Goal: Task Accomplishment & Management: Use online tool/utility

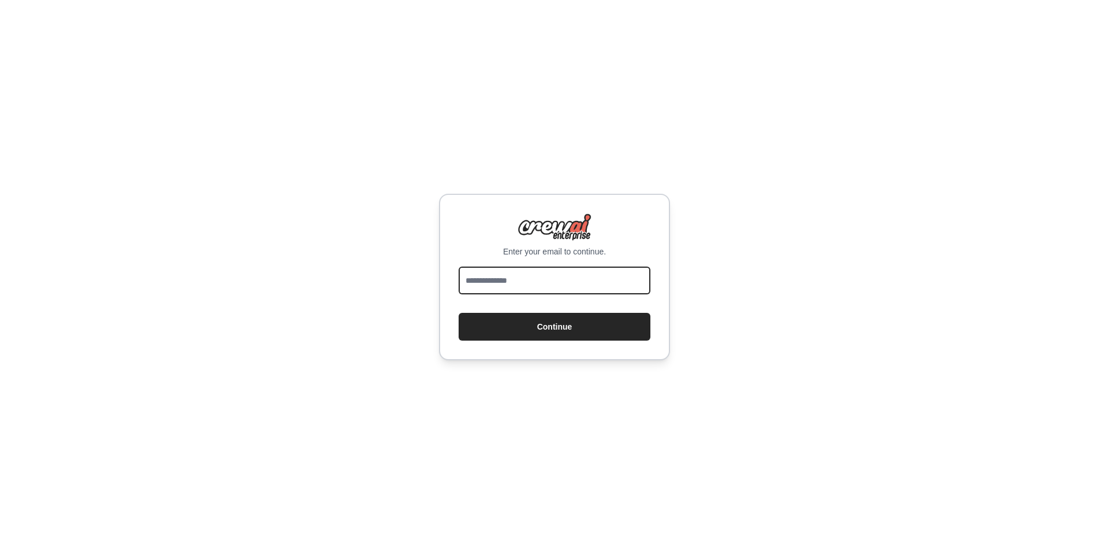
click at [488, 285] on input "email" at bounding box center [555, 280] width 192 height 28
type input "**********"
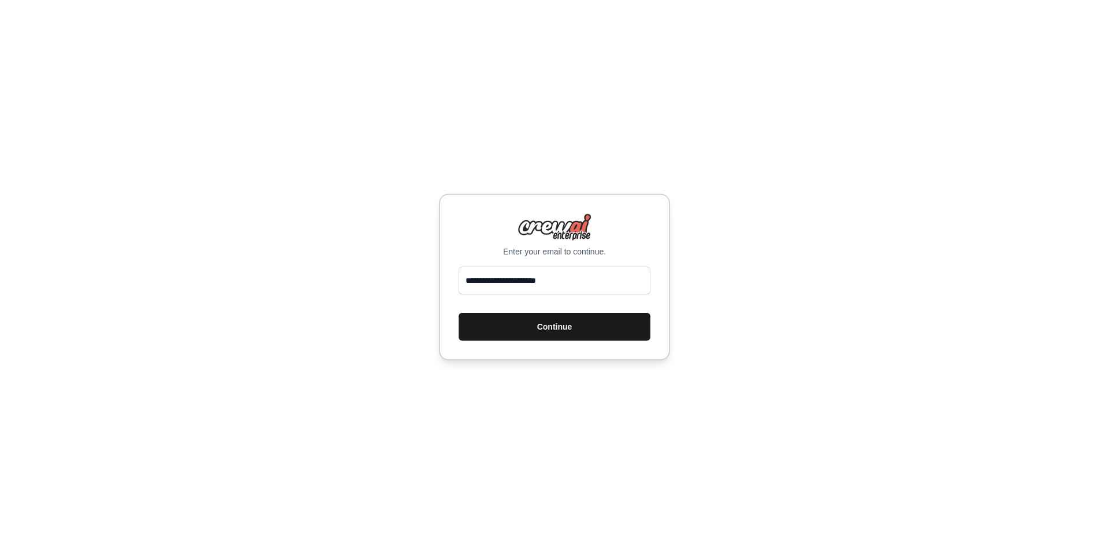
click at [535, 316] on button "Continue" at bounding box center [555, 327] width 192 height 28
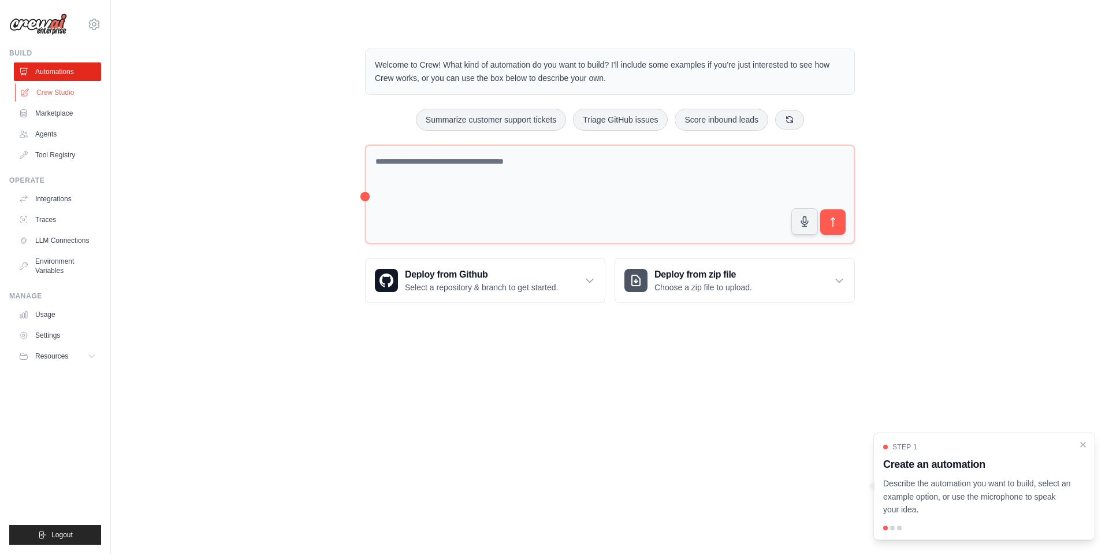
click at [62, 88] on link "Crew Studio" at bounding box center [58, 92] width 87 height 18
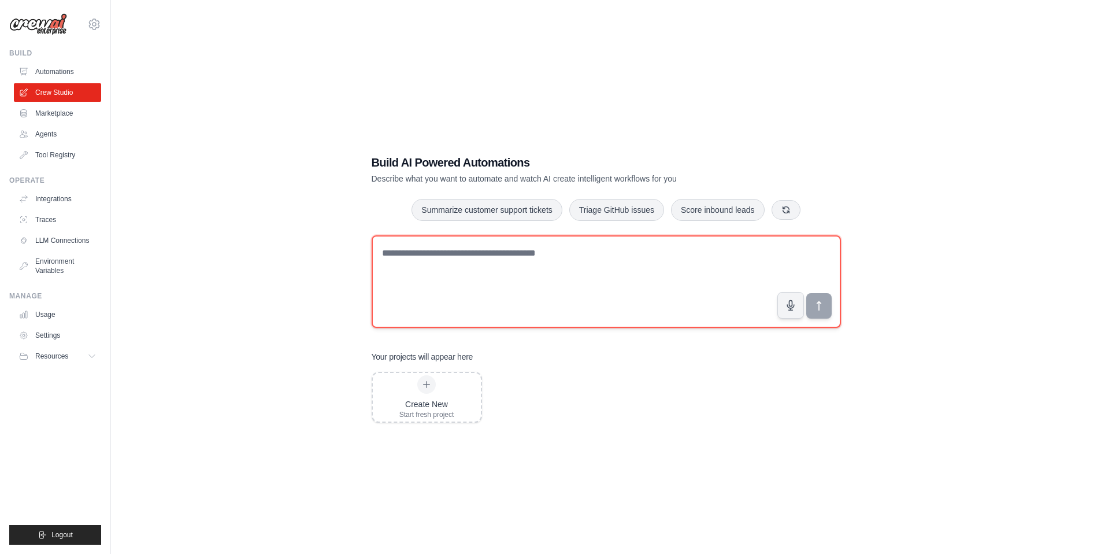
click at [558, 267] on textarea at bounding box center [606, 281] width 469 height 92
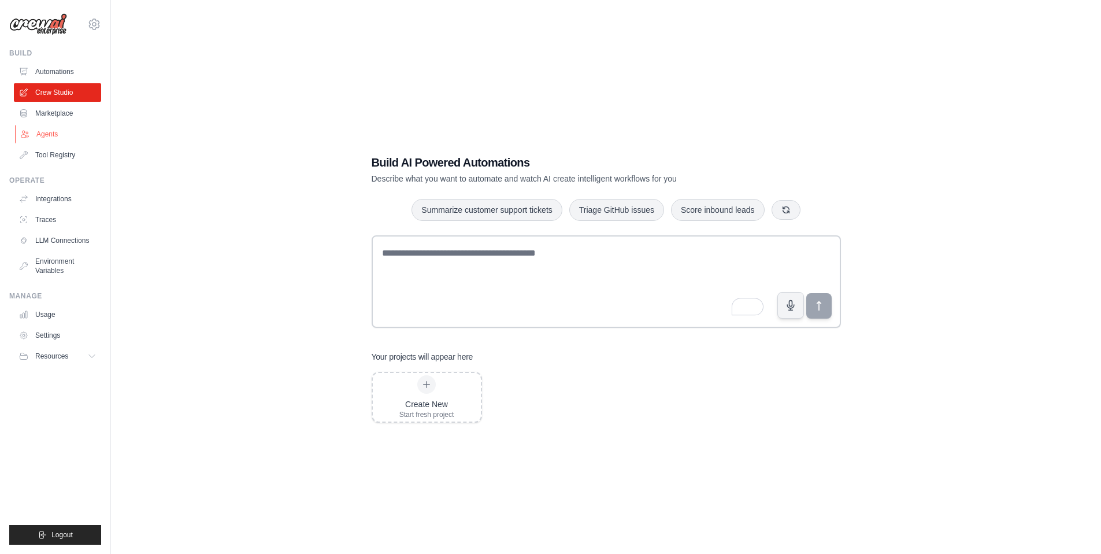
click at [62, 135] on link "Agents" at bounding box center [58, 134] width 87 height 18
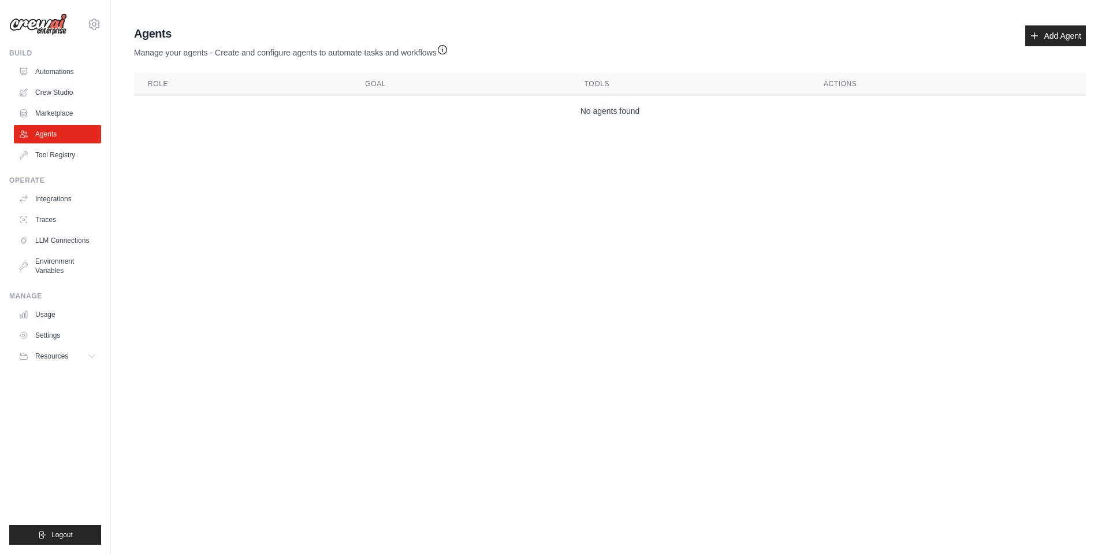
click at [1064, 48] on div "Agents Manage your agents - Create and configure agents to automate tasks and w…" at bounding box center [610, 41] width 952 height 33
click at [1061, 40] on link "Add Agent" at bounding box center [1056, 35] width 61 height 21
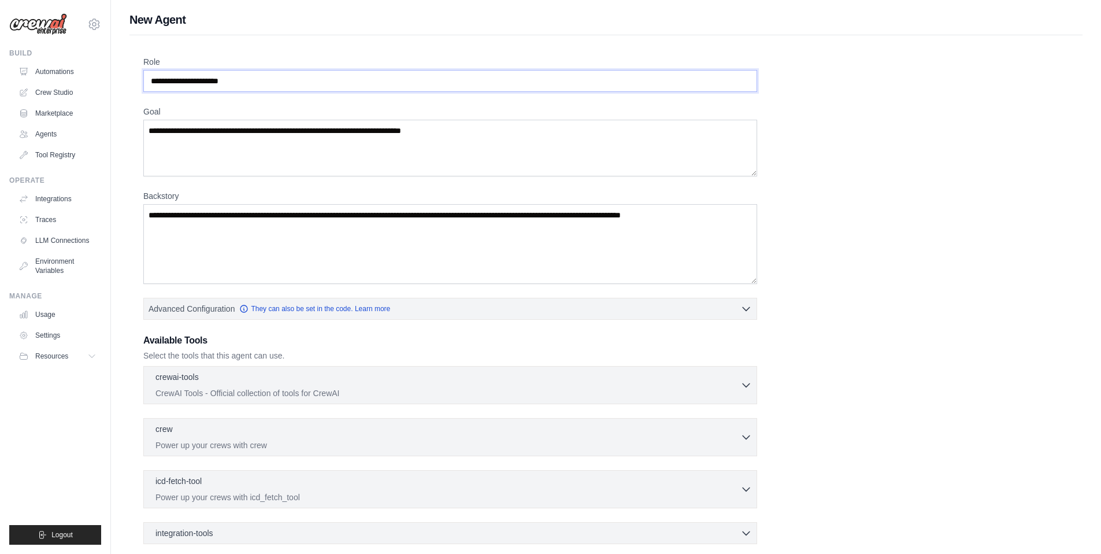
click at [246, 91] on input "Role" at bounding box center [450, 81] width 614 height 22
click at [241, 158] on textarea "Goal" at bounding box center [450, 148] width 614 height 57
drag, startPoint x: 243, startPoint y: 220, endPoint x: 234, endPoint y: 249, distance: 30.3
click at [243, 220] on textarea "Backstory" at bounding box center [450, 244] width 614 height 80
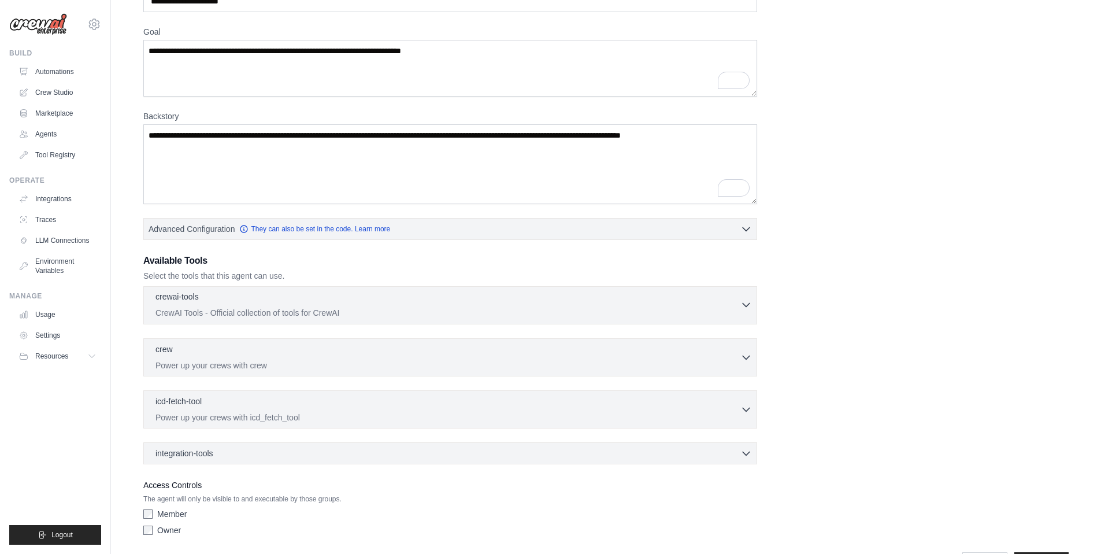
click at [246, 310] on p "CrewAI Tools - Official collection of tools for CrewAI" at bounding box center [447, 313] width 585 height 12
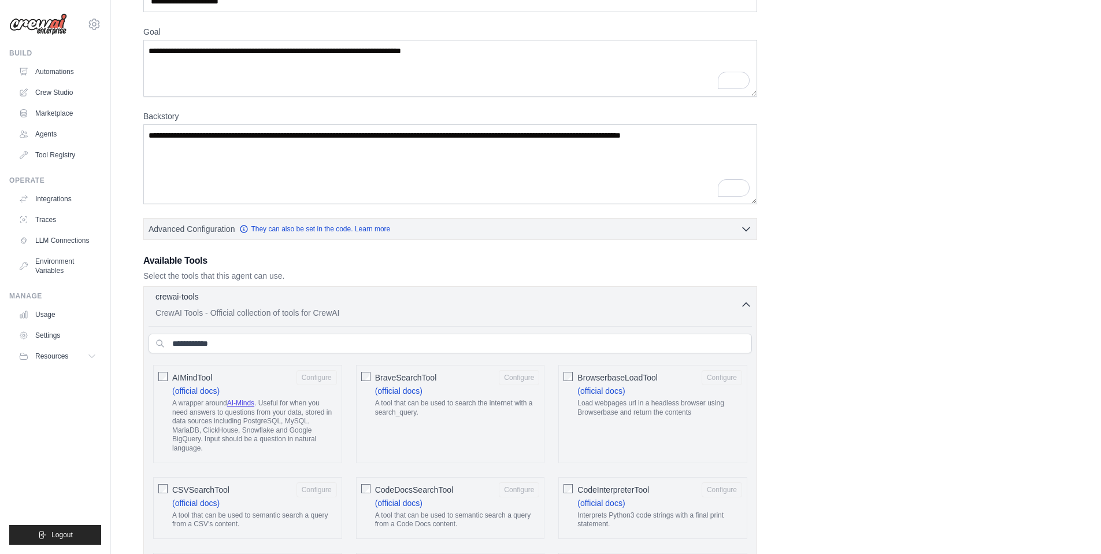
click at [248, 309] on p "CrewAI Tools - Official collection of tools for CrewAI" at bounding box center [447, 313] width 585 height 12
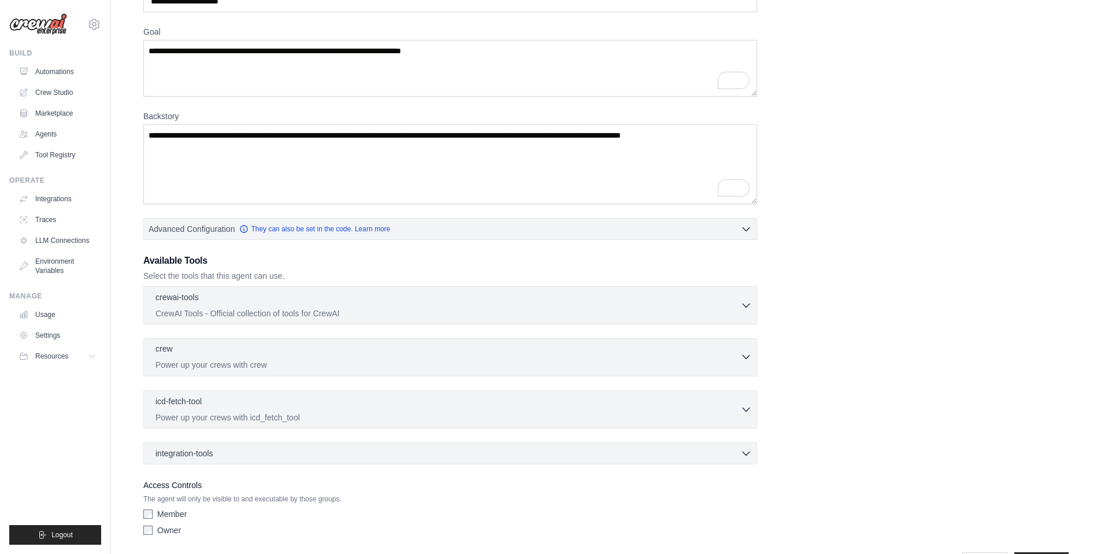
click at [223, 350] on div "crew 0 selected" at bounding box center [447, 350] width 585 height 14
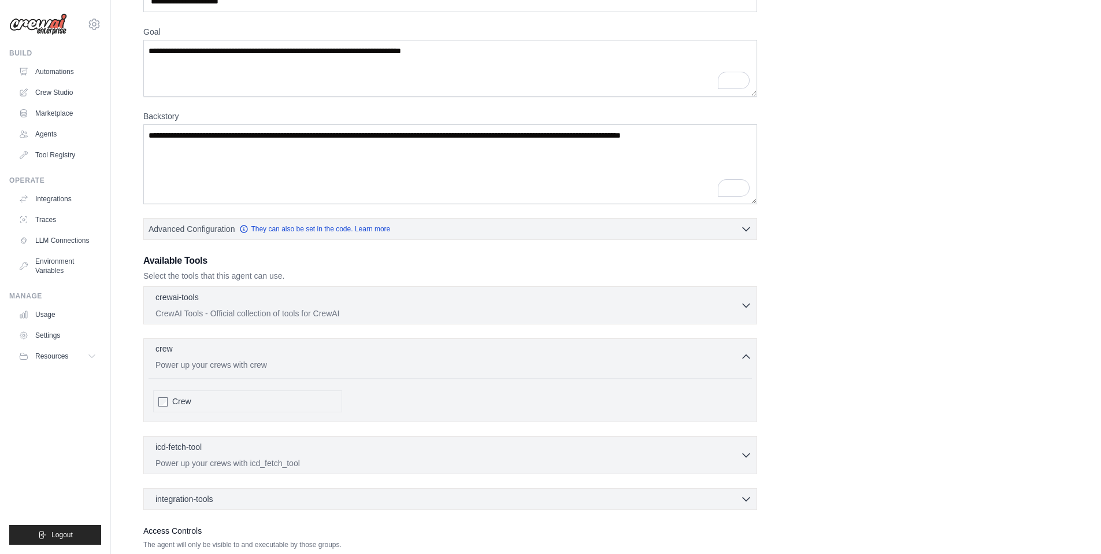
click at [223, 350] on div "crew 0 selected" at bounding box center [447, 350] width 585 height 14
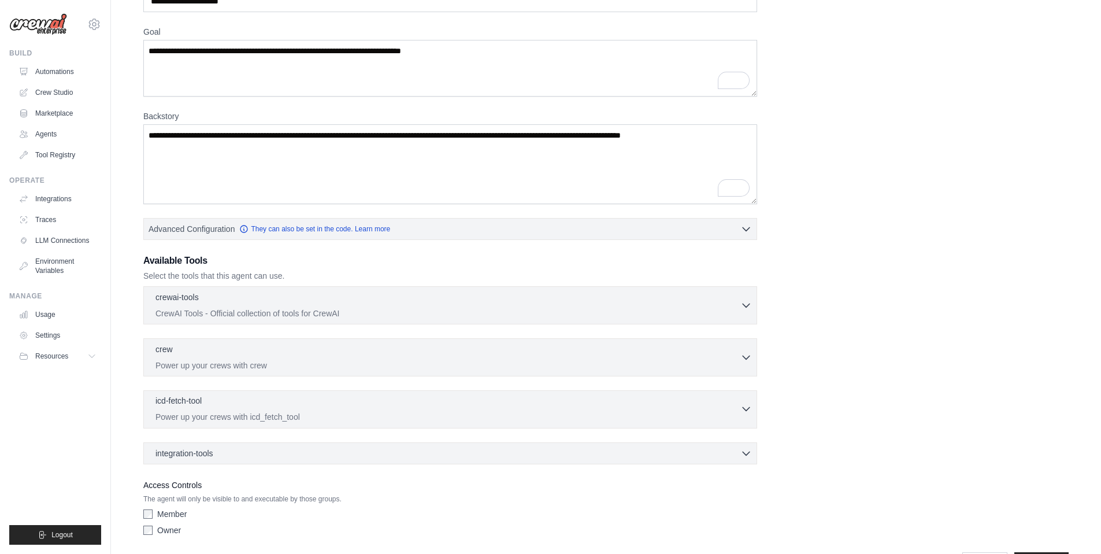
click at [205, 409] on div "icd-fetch-tool 0 selected Power up your crews with icd_fetch_tool" at bounding box center [447, 409] width 585 height 28
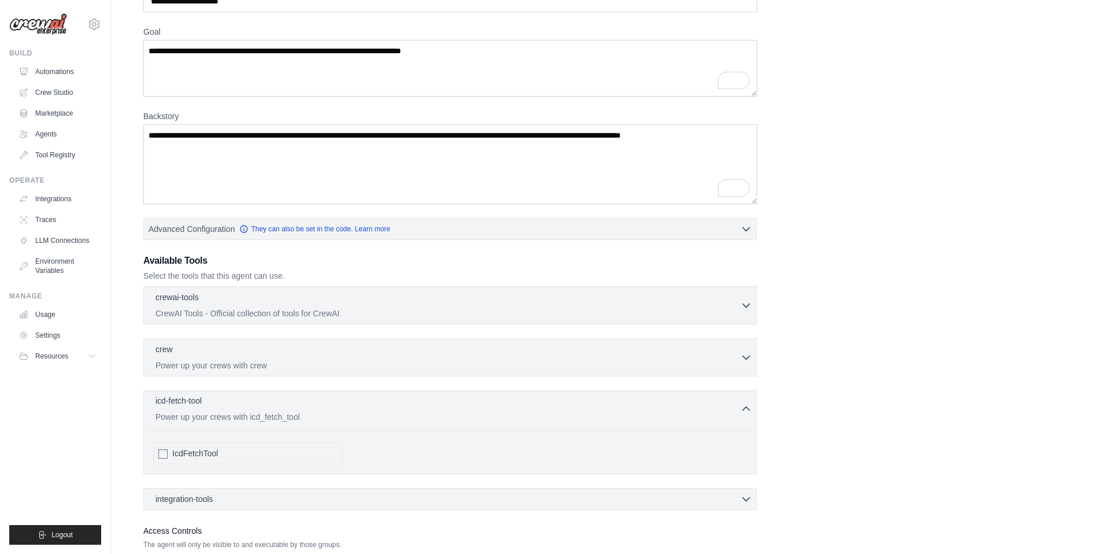
click at [205, 409] on div "icd-fetch-tool 0 selected Power up your crews with icd_fetch_tool" at bounding box center [447, 409] width 585 height 28
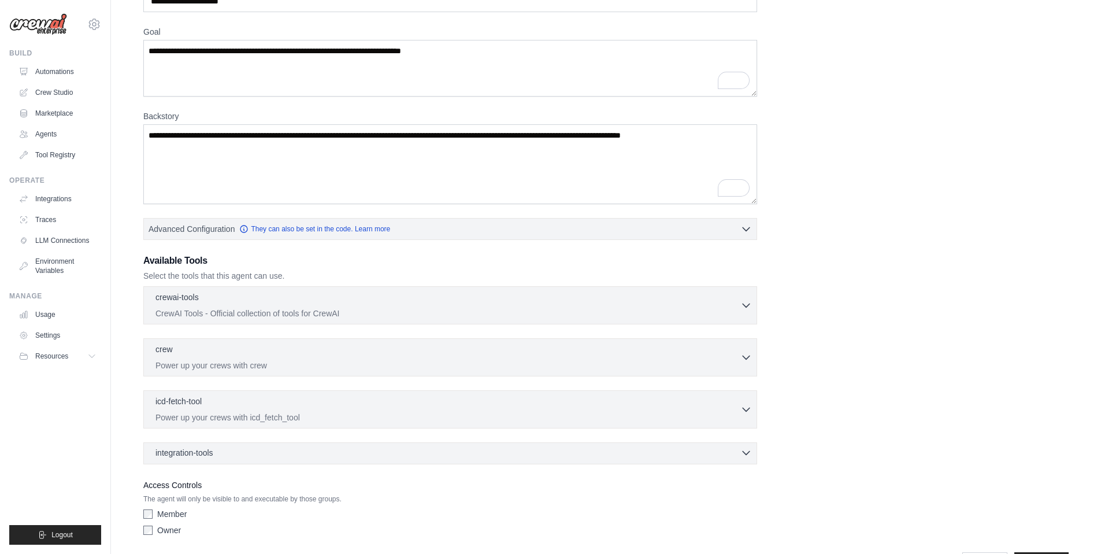
click at [212, 454] on span "integration-tools" at bounding box center [184, 453] width 58 height 12
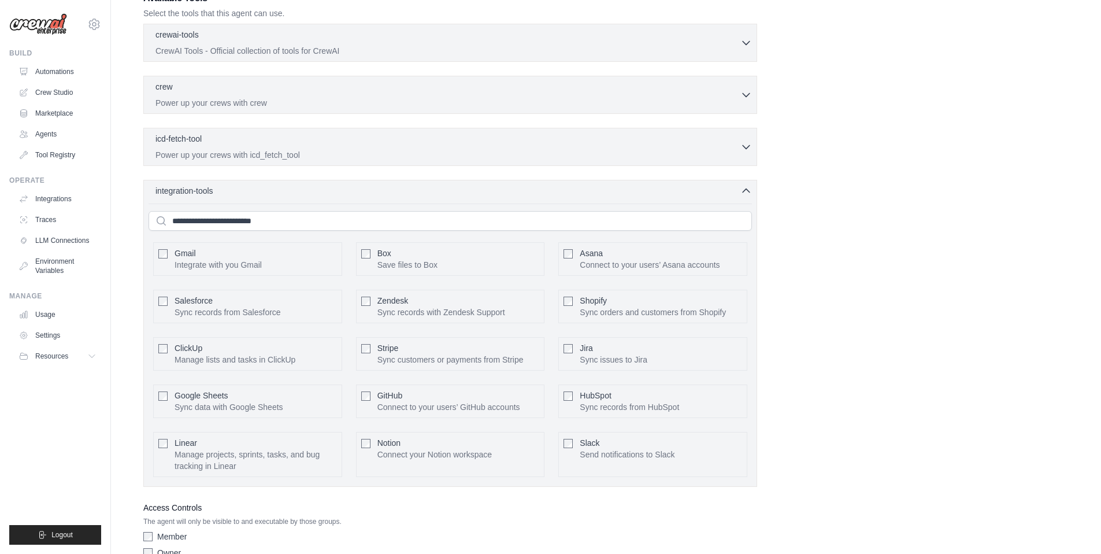
scroll to position [403, 0]
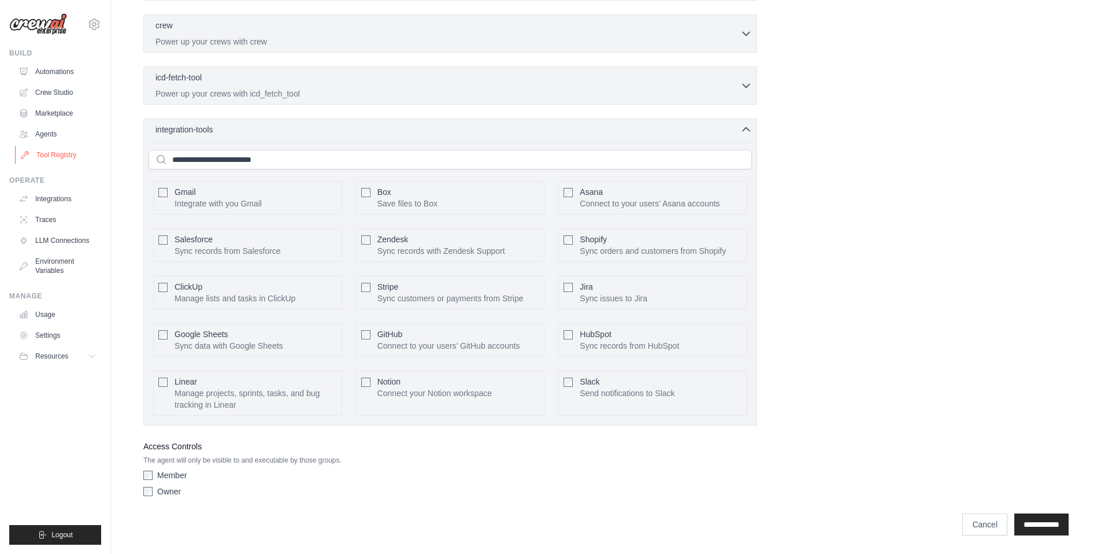
click at [55, 147] on link "Tool Registry" at bounding box center [58, 155] width 87 height 18
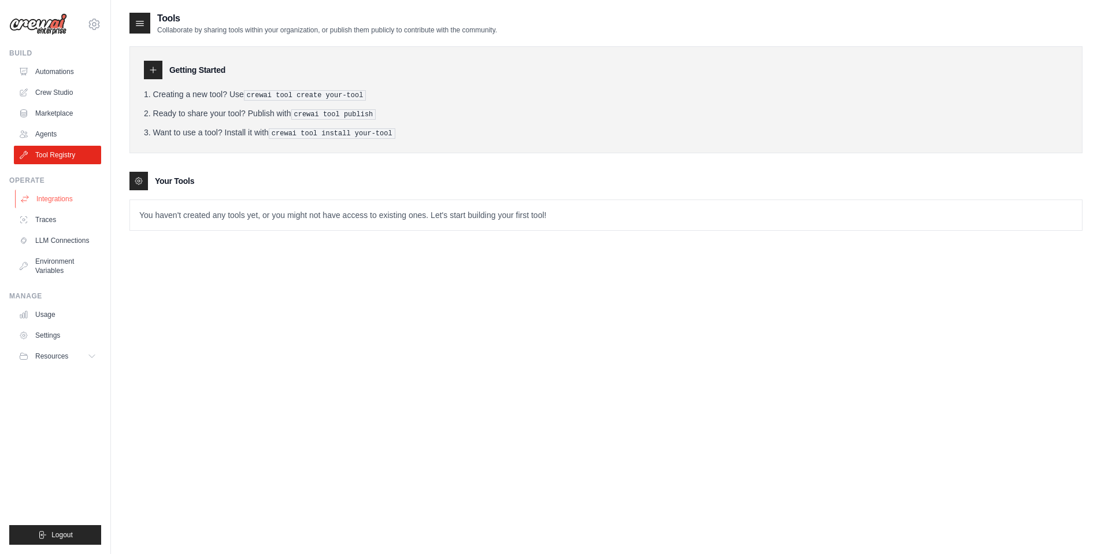
click at [44, 198] on link "Integrations" at bounding box center [58, 199] width 87 height 18
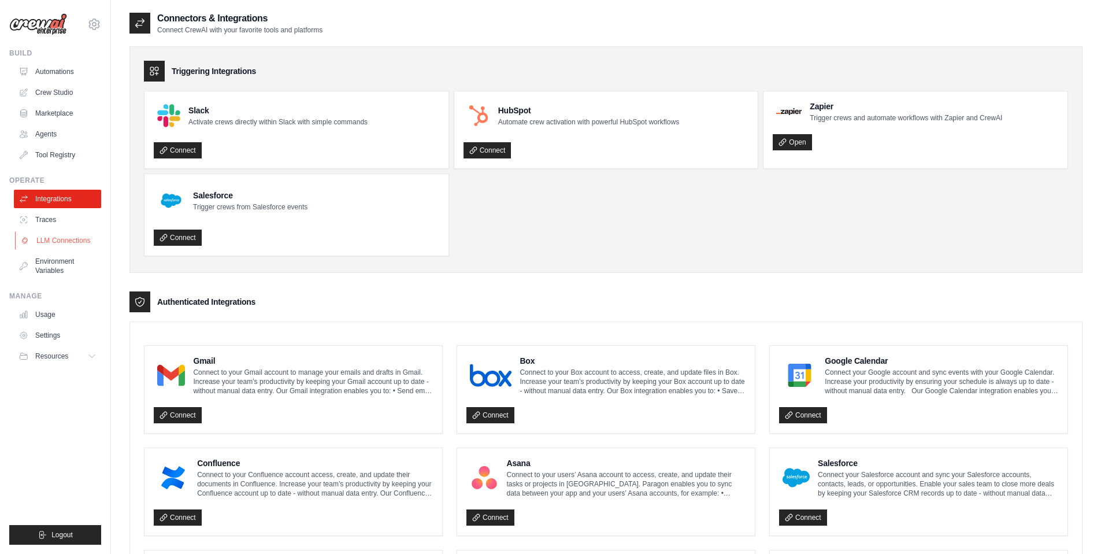
click at [46, 243] on link "LLM Connections" at bounding box center [58, 240] width 87 height 18
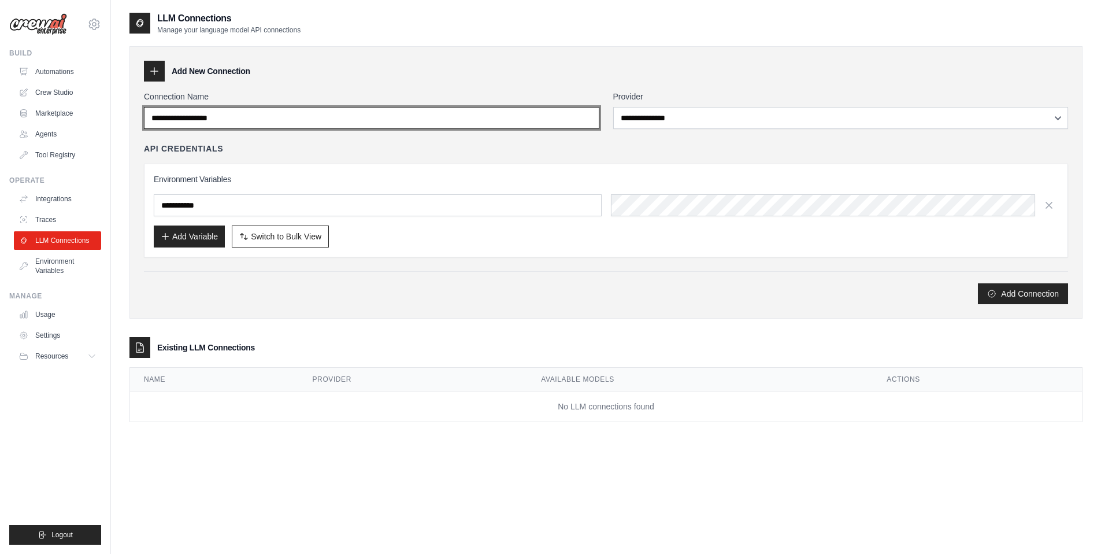
click at [283, 124] on input "Connection Name" at bounding box center [371, 118] width 455 height 22
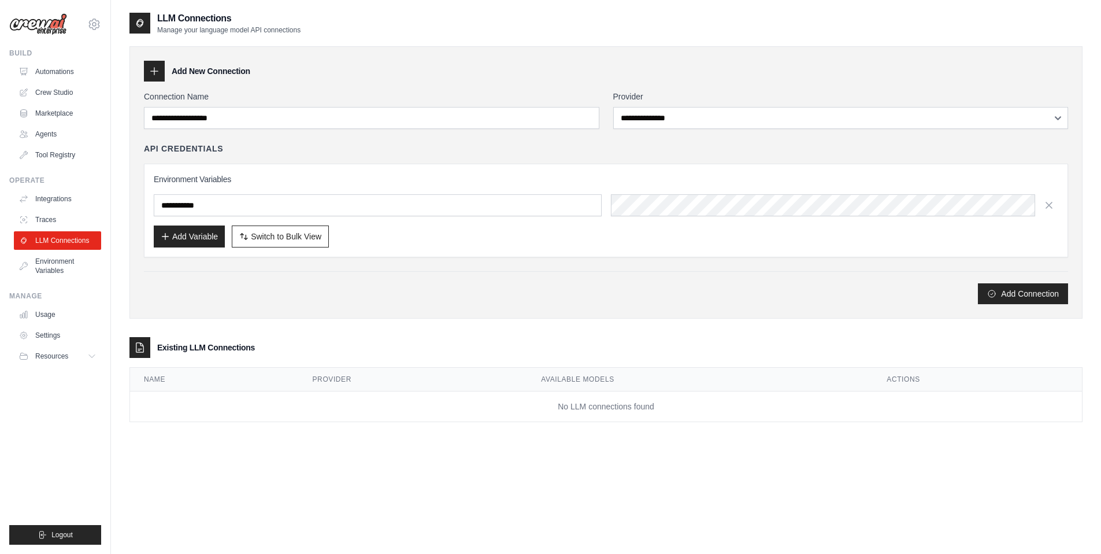
click at [630, 129] on div "**********" at bounding box center [606, 197] width 924 height 213
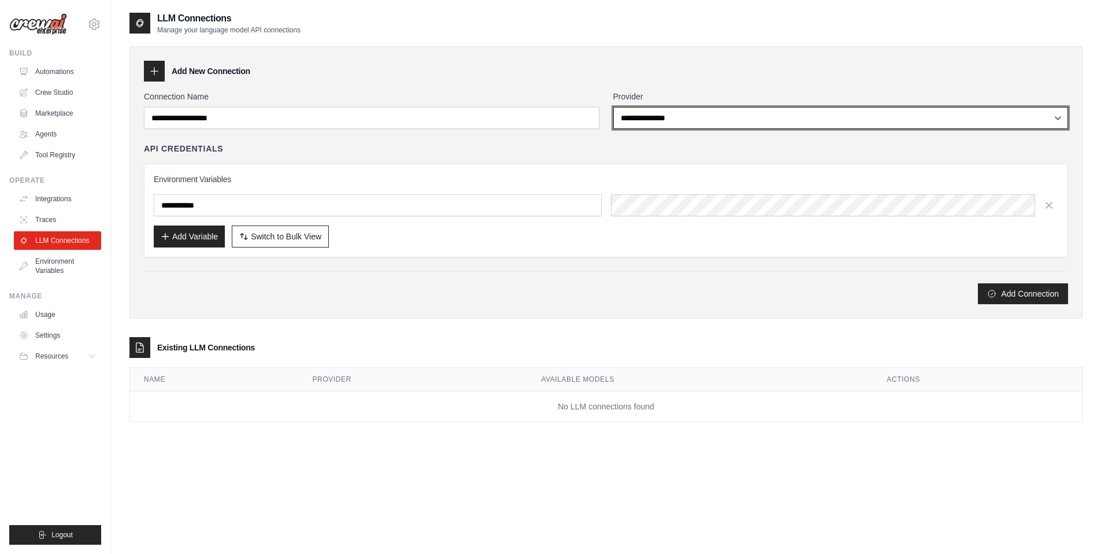
click at [660, 118] on select "**********" at bounding box center [840, 118] width 455 height 22
select select "******"
click at [613, 107] on select "**********" at bounding box center [840, 118] width 455 height 22
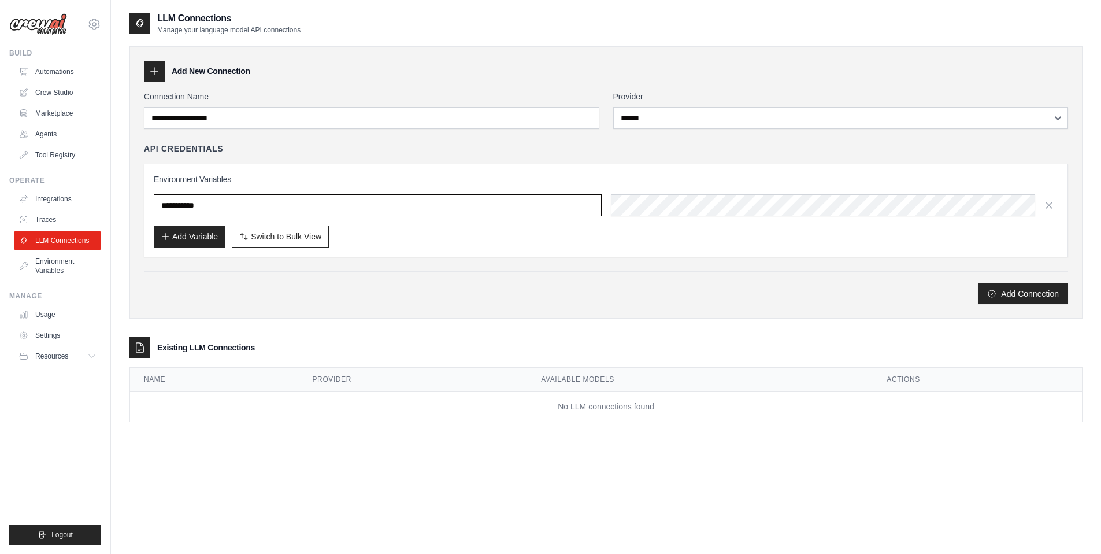
click at [260, 203] on input "text" at bounding box center [378, 205] width 448 height 22
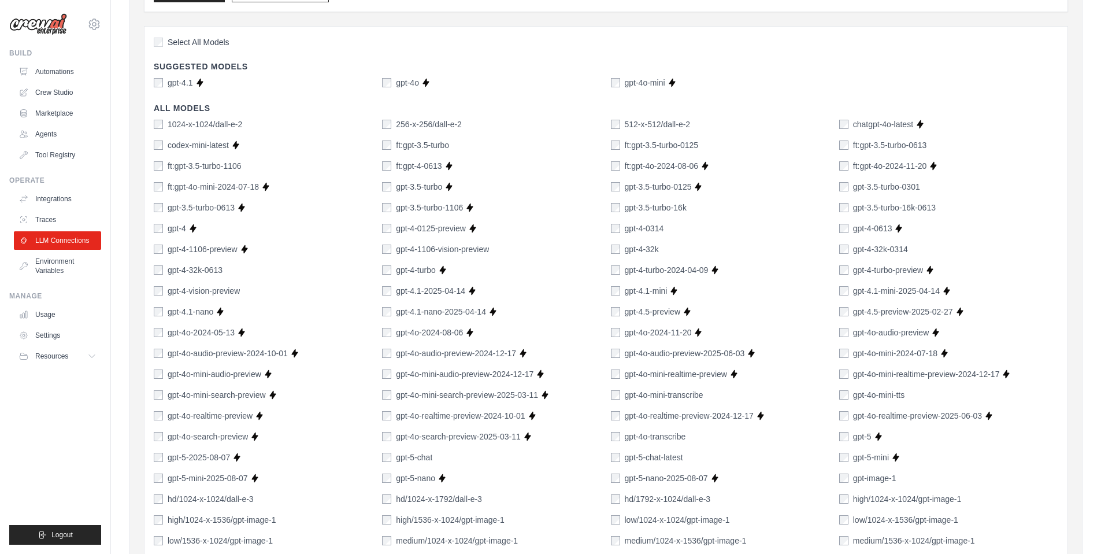
scroll to position [505, 0]
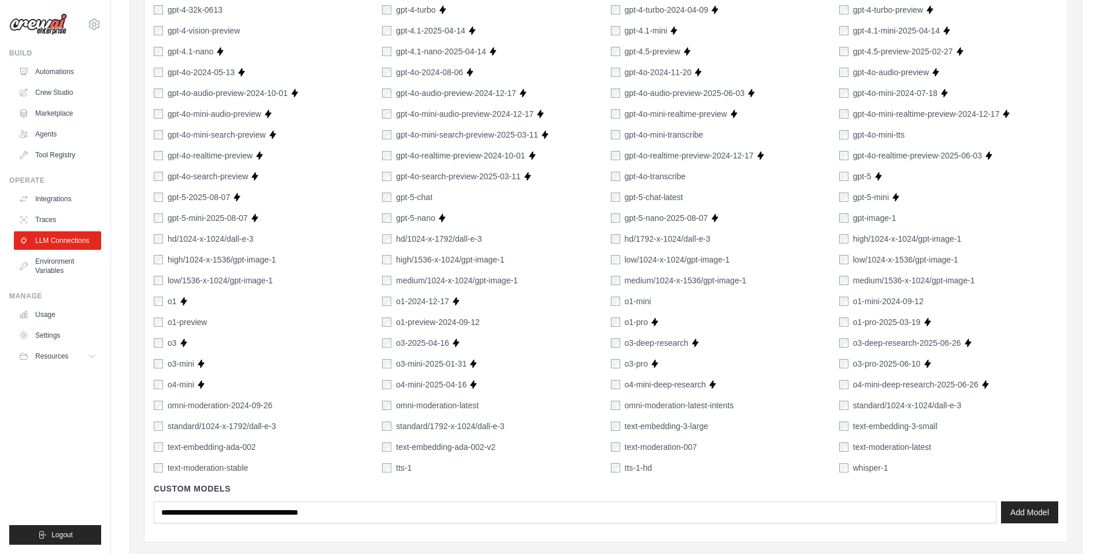
click at [914, 210] on div "1024-x-1024/dall-e-2 256-x-256/dall-e-2 512-x-512/dall-e-2 chatgpt-4o-latest Su…" at bounding box center [606, 165] width 904 height 615
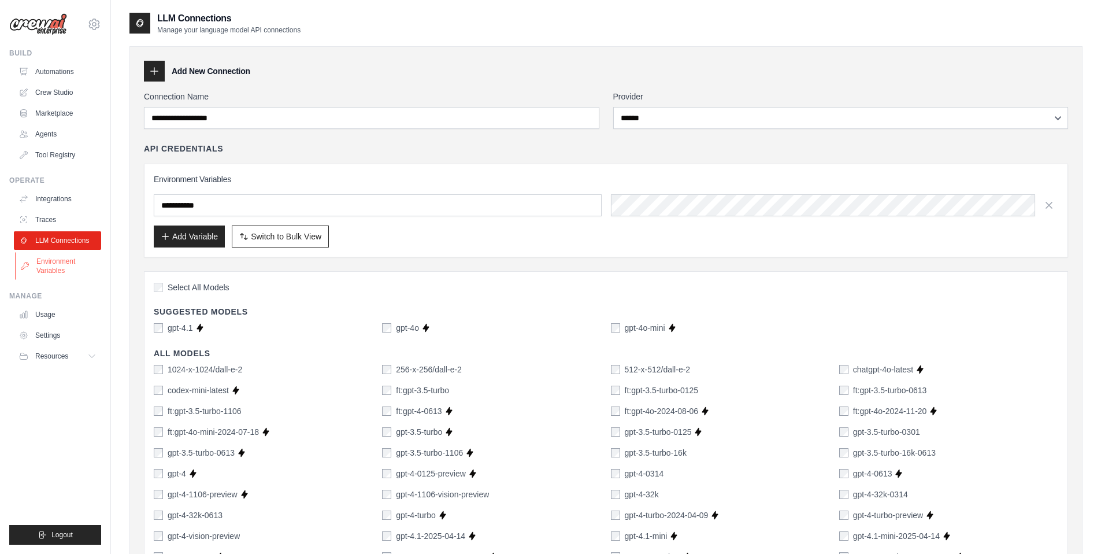
click at [61, 275] on link "Environment Variables" at bounding box center [58, 266] width 87 height 28
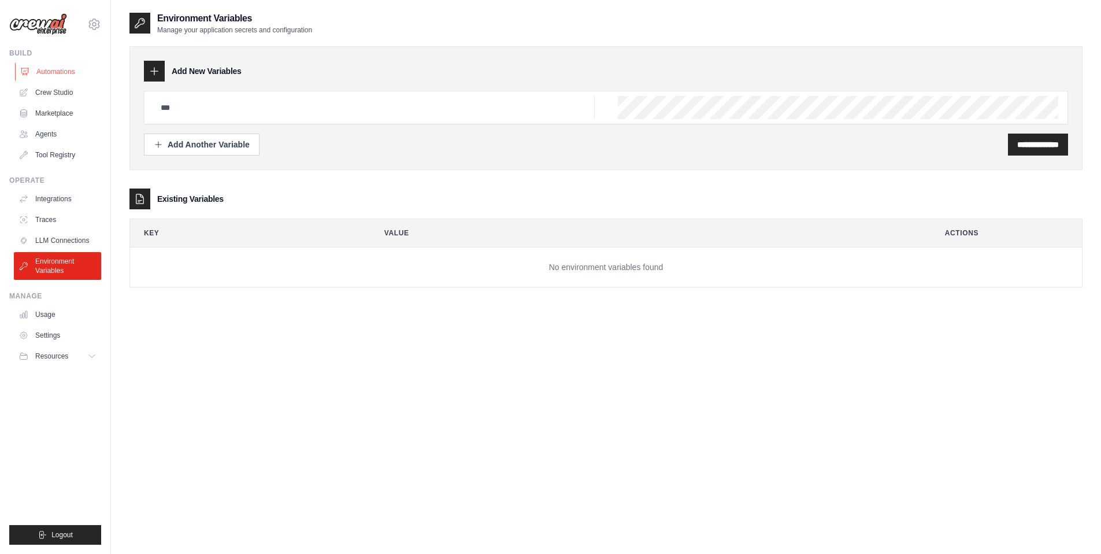
click at [47, 73] on link "Automations" at bounding box center [58, 71] width 87 height 18
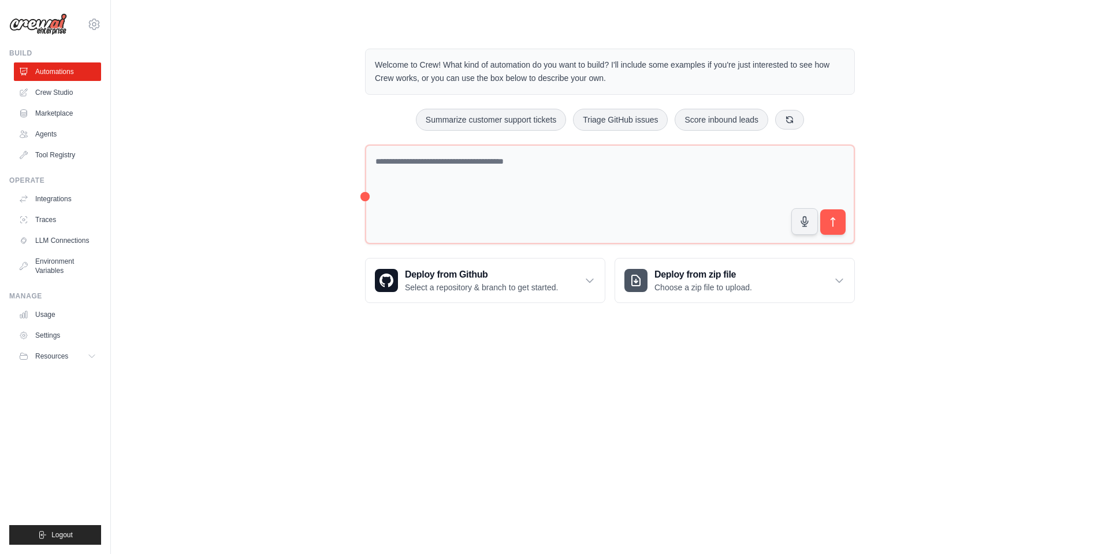
click at [568, 127] on div "Summarize customer support tickets Triage GitHub issues Score inbound leads" at bounding box center [610, 120] width 490 height 22
